Goal: Check status: Check status

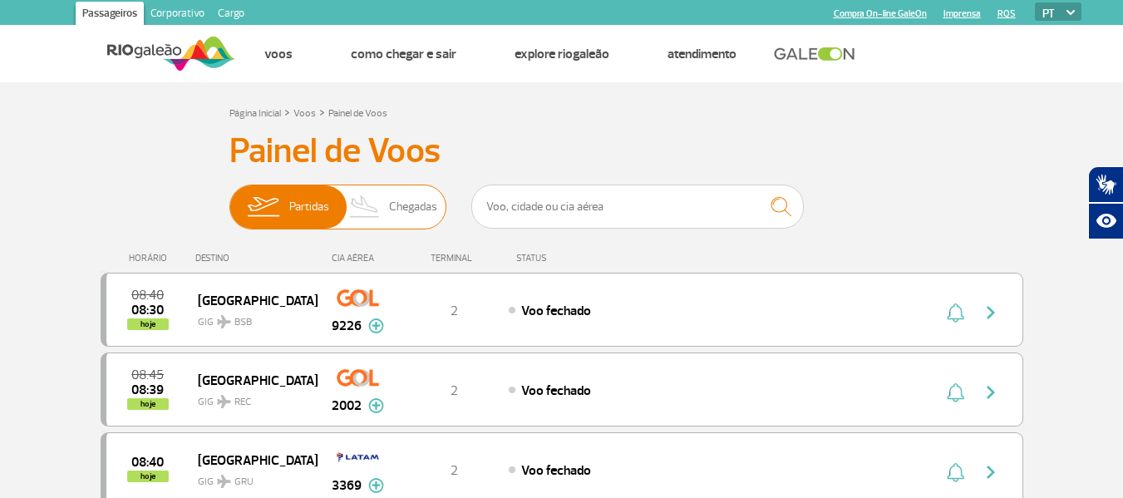
click at [302, 214] on span "Partidas" at bounding box center [309, 206] width 40 height 43
click at [229, 199] on input "Partidas Chegadas" at bounding box center [229, 199] width 0 height 0
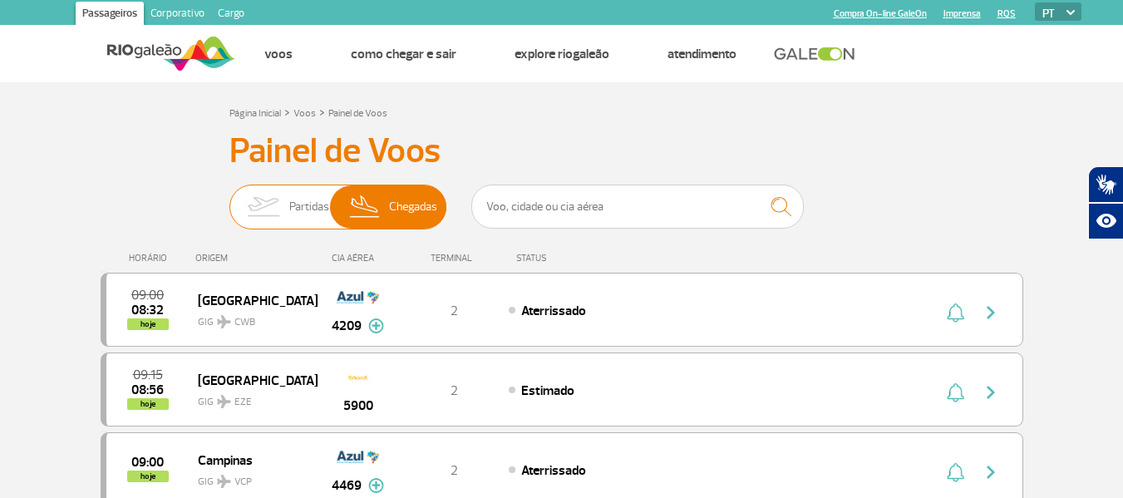
click at [302, 214] on span "Partidas" at bounding box center [309, 206] width 40 height 43
click at [229, 199] on input "Partidas Chegadas" at bounding box center [229, 199] width 0 height 0
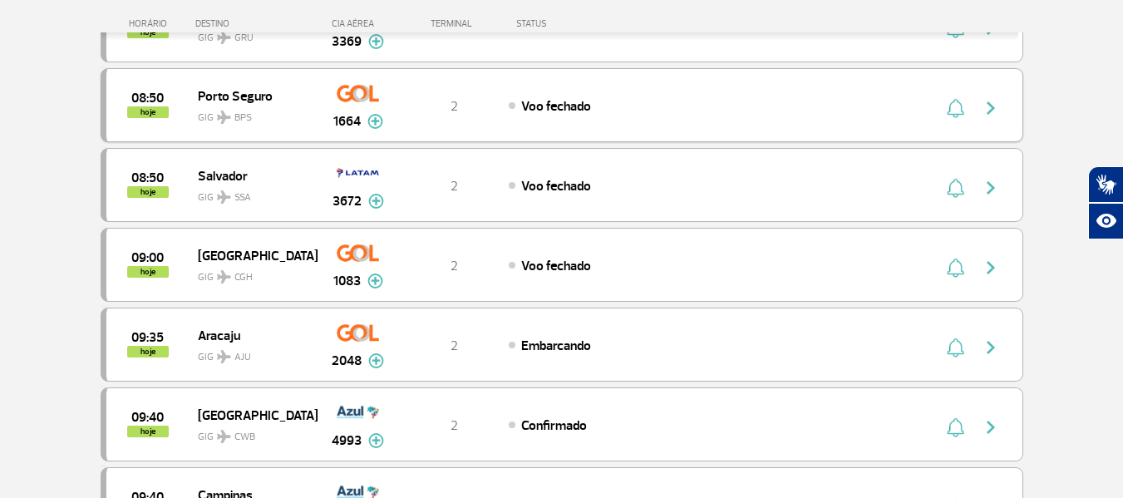
scroll to position [499, 0]
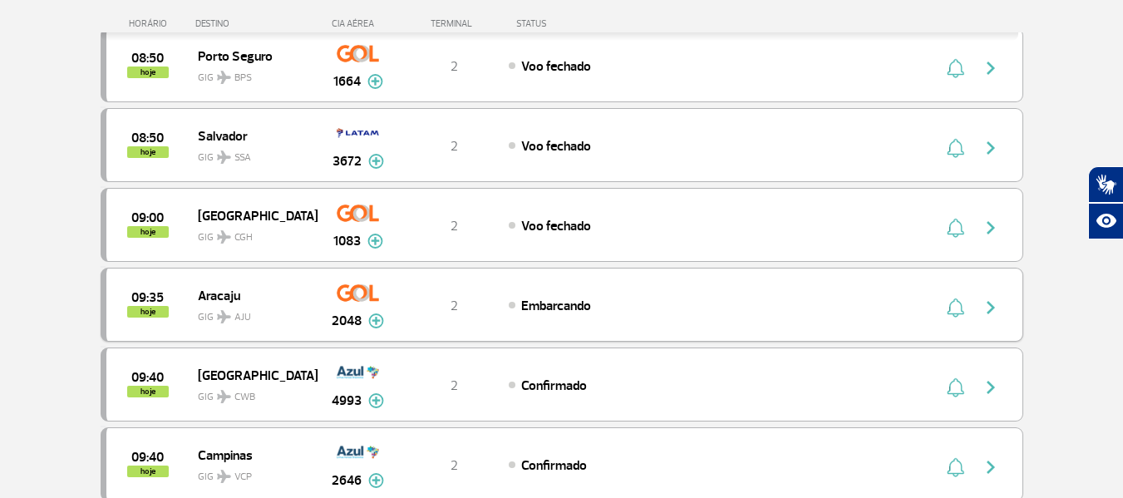
click at [991, 317] on img "button" at bounding box center [991, 308] width 20 height 20
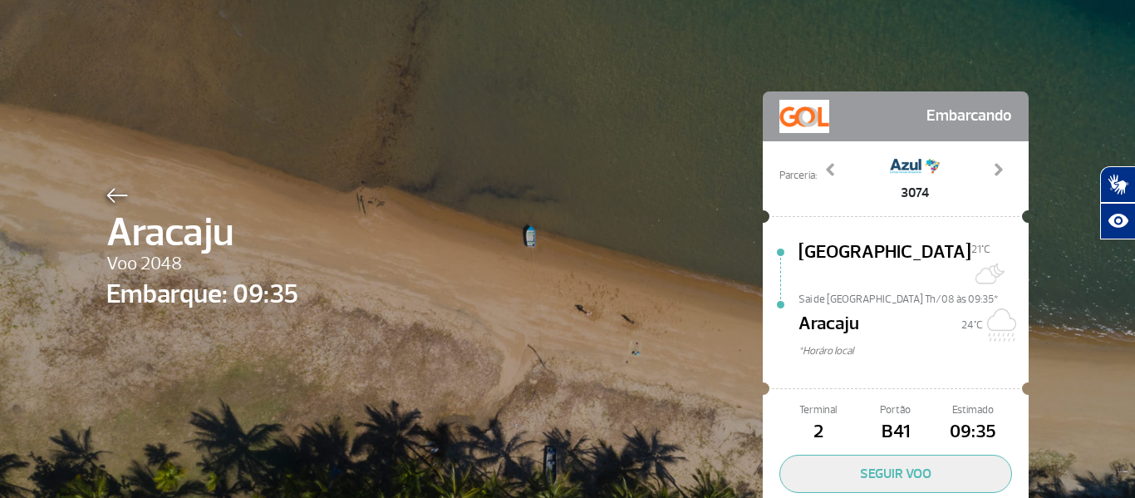
scroll to position [83, 0]
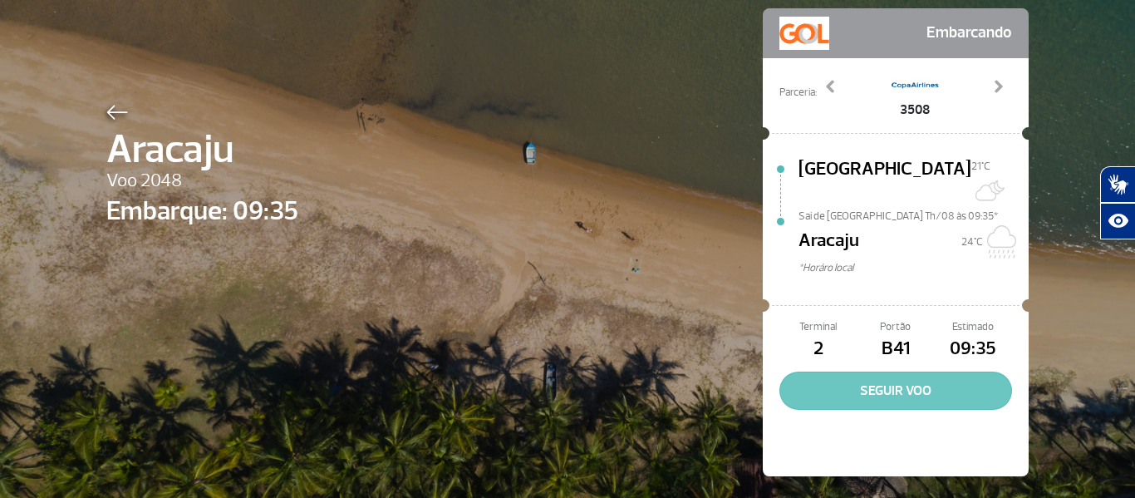
click at [915, 406] on button "SEGUIR VOO" at bounding box center [896, 390] width 233 height 38
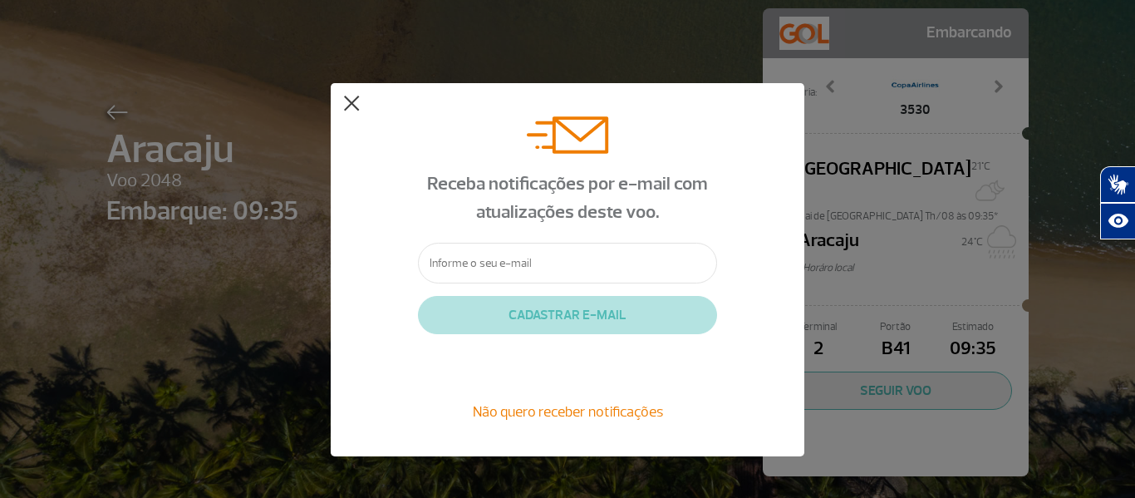
click at [352, 104] on button at bounding box center [351, 104] width 17 height 17
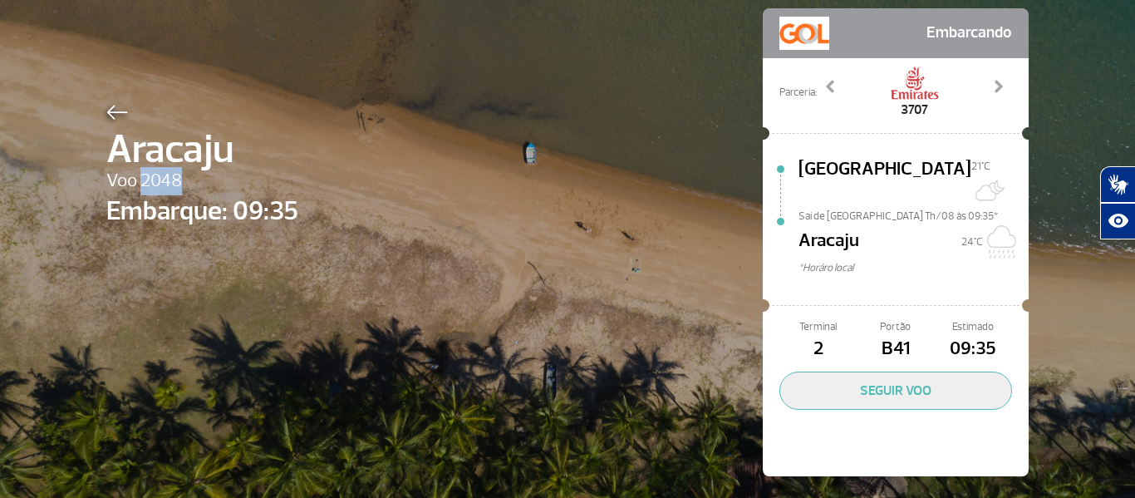
drag, startPoint x: 145, startPoint y: 205, endPoint x: 206, endPoint y: 205, distance: 60.7
click at [206, 195] on span "Voo 2048" at bounding box center [202, 181] width 192 height 28
copy span "2048"
